Goal: Transaction & Acquisition: Purchase product/service

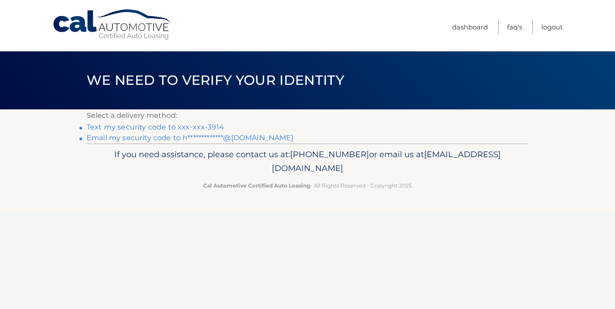
click at [194, 125] on link "Text my security code to xxx-xxx-3914" at bounding box center [156, 127] width 138 height 8
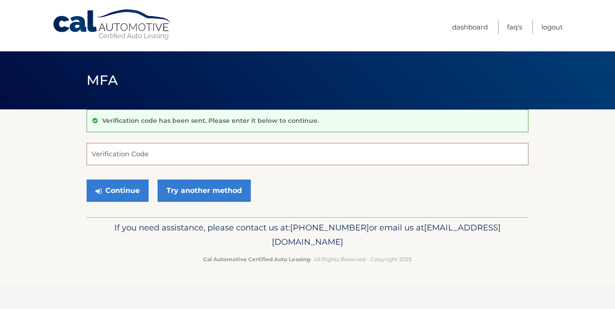
click at [157, 144] on input "Verification Code" at bounding box center [308, 154] width 442 height 22
type input "550256"
click at [87, 180] on button "Continue" at bounding box center [118, 191] width 62 height 22
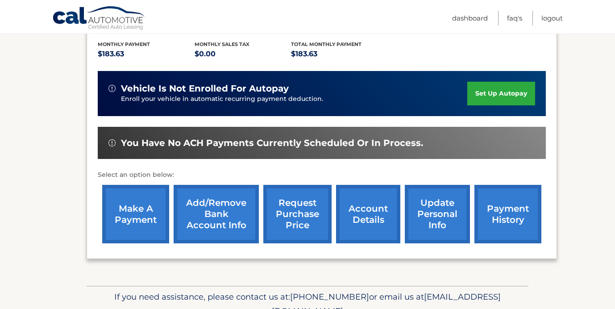
scroll to position [189, 0]
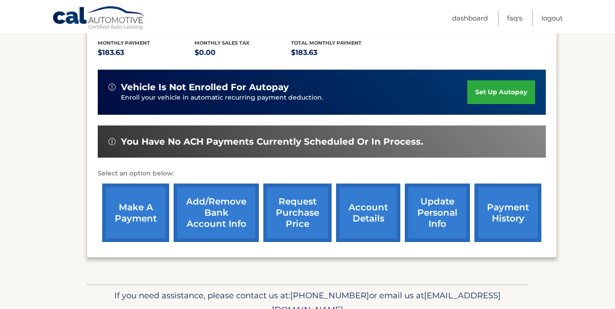
click at [147, 214] on link "make a payment" at bounding box center [135, 213] width 67 height 58
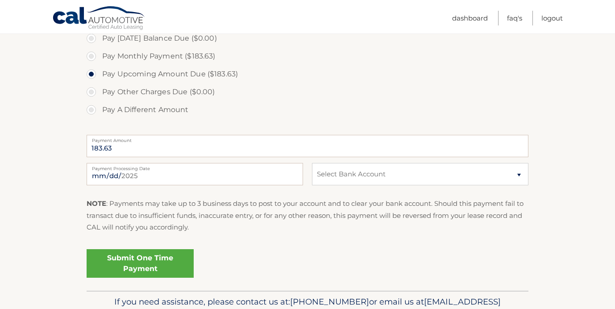
scroll to position [276, 0]
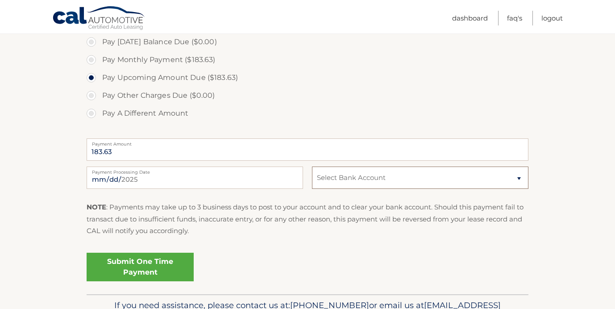
click at [322, 180] on select "Select Bank Account Checking TD BANK NA *****7156 Checking TD BANK NA *****7156" at bounding box center [420, 178] width 217 height 22
select select "NmIxNTRkZTItMWZkNy00ZDQ5LTk4NDEtYWU0M2U0MmY2YTVi"
click at [312, 167] on select "Select Bank Account Checking TD BANK NA *****7156 Checking TD BANK NA *****7156" at bounding box center [420, 178] width 217 height 22
click at [143, 262] on link "Submit One Time Payment" at bounding box center [140, 267] width 107 height 29
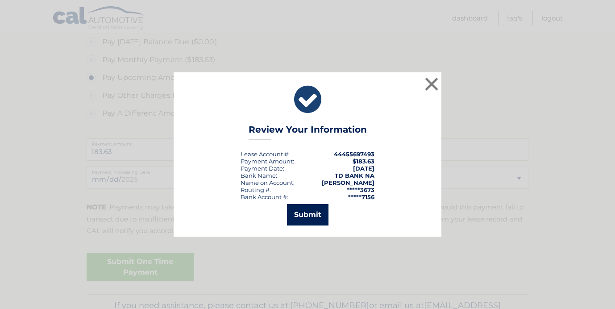
click at [311, 220] on button "Submit" at bounding box center [308, 214] width 42 height 21
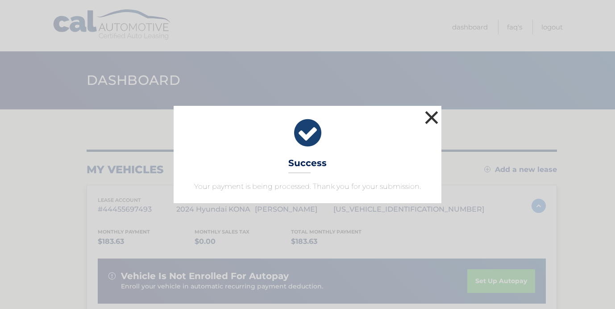
click at [430, 113] on button "×" at bounding box center [432, 118] width 18 height 18
